Goal: Transaction & Acquisition: Purchase product/service

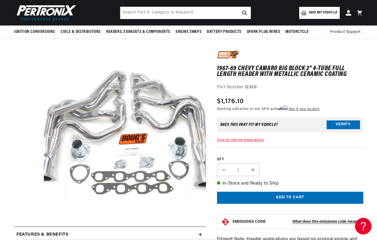
click at [350, 122] on button "Verify" at bounding box center [343, 125] width 33 height 9
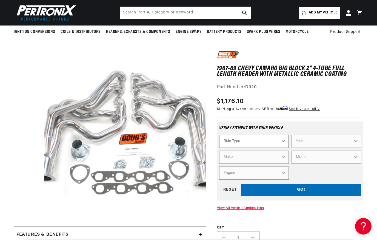
click at [249, 139] on select "Ride Type Automotive Agricultural Industrial Marine Motorcycle" at bounding box center [254, 141] width 70 height 13
select select "Automotive"
click at [316, 141] on select "Year 2026 2025 2024 2023 2022 2021 2020 2019 2018 2017 2016 2015 2014 2013 2012…" at bounding box center [327, 141] width 70 height 13
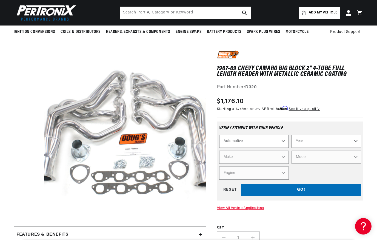
select select "1968"
click at [242, 159] on select "Make Alfa Romeo American Motors Aston Martin Austin Austin Healey Avanti Bentle…" at bounding box center [254, 156] width 70 height 13
select select "Chevrolet"
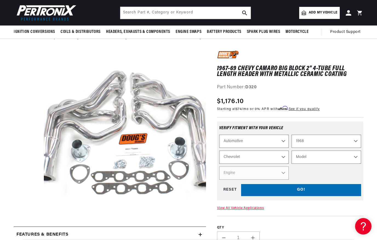
click at [315, 159] on select "Model Bel Air Biscayne C10 Pickup C10 Suburban C20 Pickup C20 Suburban C30 Pick…" at bounding box center [327, 156] width 70 height 13
select select "Camaro"
click at [247, 175] on select "Engine 6.6L 230cid / 3.8L 250cid / 4.1L 302cid / 4.9L 305cid / 5.0L 307cid / 5.…" at bounding box center [254, 172] width 70 height 13
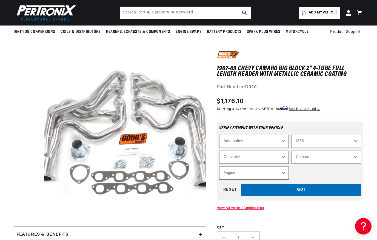
select select "327cid-5.4L"
select select "Engine"
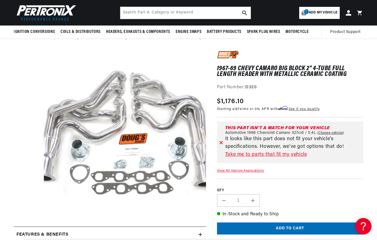
click at [290, 155] on link "Take me to parts that fit my vehicle" at bounding box center [293, 155] width 136 height 8
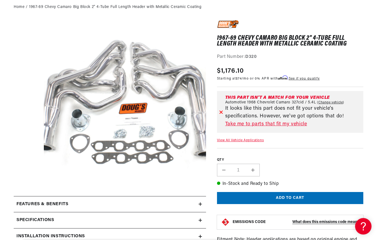
scroll to position [0, 0]
click at [249, 139] on link "View All Vehicle Applications" at bounding box center [240, 140] width 47 height 3
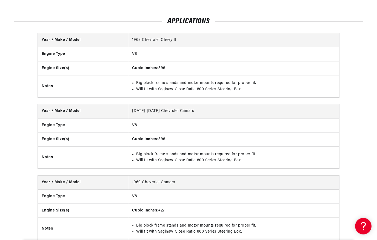
scroll to position [596, 0]
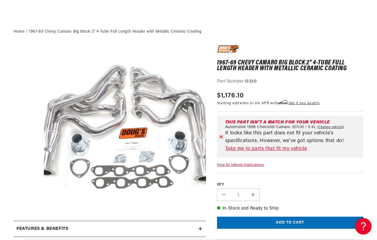
scroll to position [23, 0]
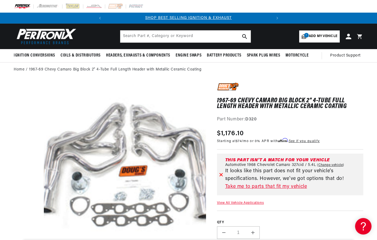
click at [223, 172] on div "This part isn't a match for your vehicle Automotive 1968 Chevrolet Camaro 327ci…" at bounding box center [292, 174] width 138 height 33
click at [331, 163] on link "Change vehicle" at bounding box center [330, 165] width 27 height 4
select select "1968"
select select "Chevrolet"
select select "Camaro"
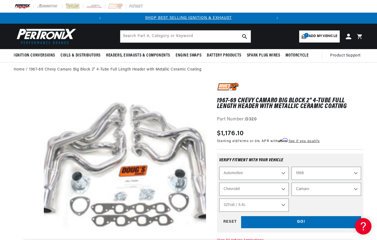
click at [247, 204] on select "6.6L 230cid / 3.8L 250cid / 4.1L 302cid / 4.9L 305cid / 5.0L 307cid / 5.0L 327c…" at bounding box center [254, 204] width 70 height 13
select select "327cid-5.4L"
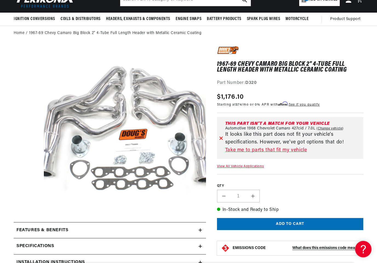
scroll to position [38, 0]
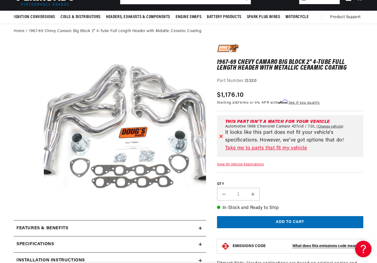
click at [292, 146] on link "Take me to parts that fit my vehicle" at bounding box center [293, 149] width 136 height 8
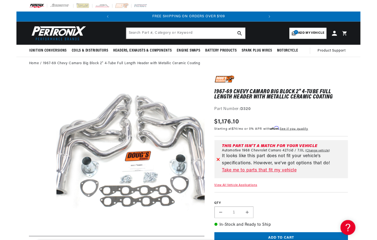
scroll to position [23, 0]
